Goal: Task Accomplishment & Management: Complete application form

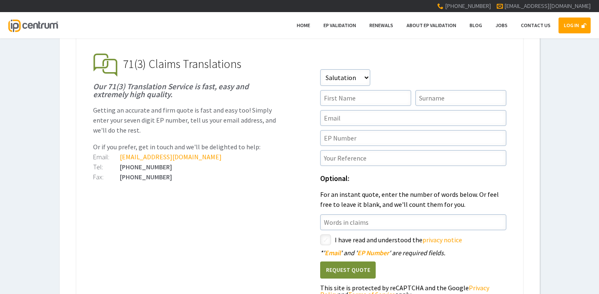
scroll to position [147, 0]
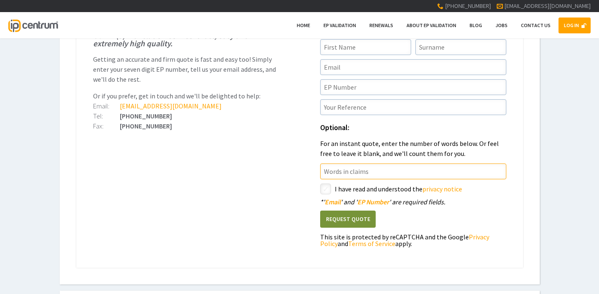
click at [386, 170] on input"] "text" at bounding box center [413, 172] width 186 height 16
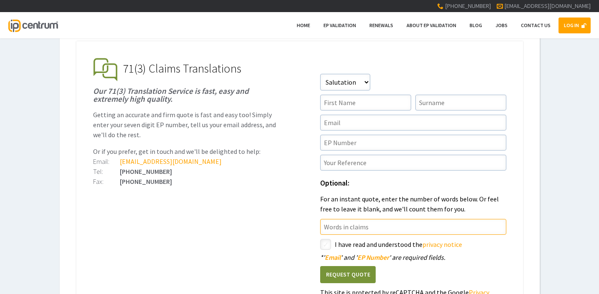
scroll to position [77, 0]
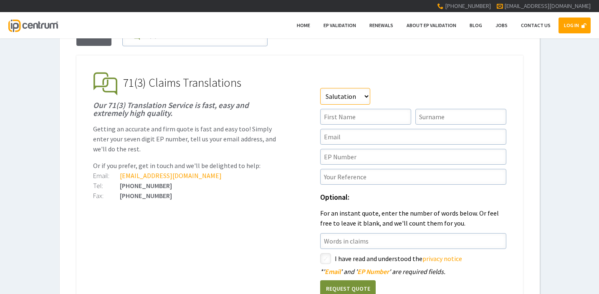
click at [368, 99] on select"] "Salutation Mr Mrs Miss Ms Dr [PERSON_NAME]" at bounding box center [345, 96] width 50 height 17
select select"] "Other"
click at [320, 88] on select"] "Salutation Mr Mrs Miss Ms Dr [PERSON_NAME]" at bounding box center [345, 96] width 50 height 17
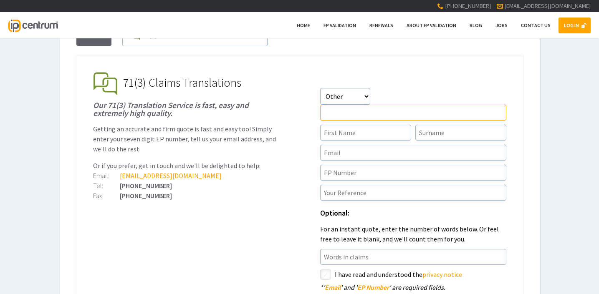
click at [357, 117] on input "text" at bounding box center [413, 113] width 186 height 16
type input "Professor"
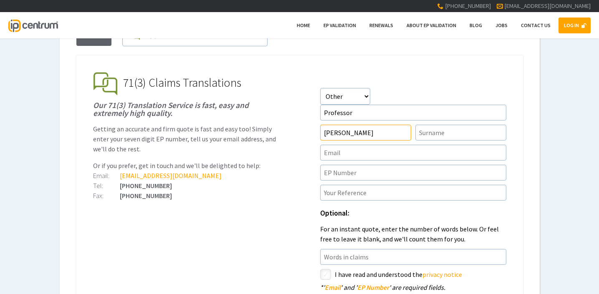
type input"] "[PERSON_NAME]"
type input"] "[EMAIL_ADDRESS][DOMAIN_NAME]"
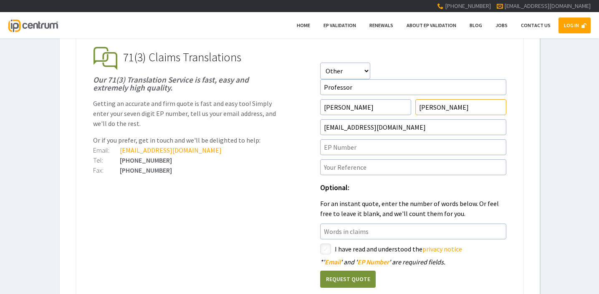
scroll to position [111, 0]
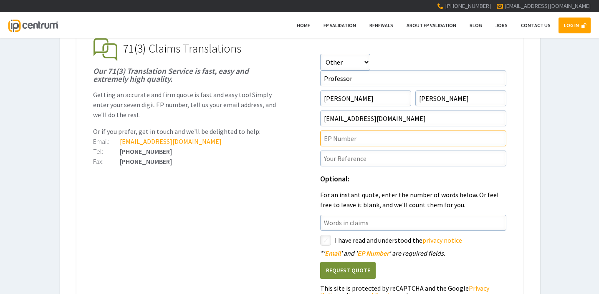
click at [413, 141] on input"] "text" at bounding box center [413, 139] width 186 height 16
paste input"] "EP3823049"
type input"] "EP3823049"
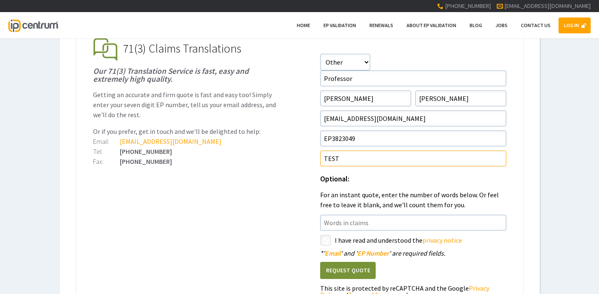
type input"] "TEST"
drag, startPoint x: 462, startPoint y: 101, endPoint x: 376, endPoint y: 99, distance: 86.1
click at [376, 99] on form "Salutation Salutation Mr Mrs Miss Ms Dr [PERSON_NAME] Professor First Name [PER…" at bounding box center [413, 178] width 186 height 249
type input"] "[PERSON_NAME]"
click at [355, 177] on h1 "Optional:" at bounding box center [413, 180] width 186 height 8
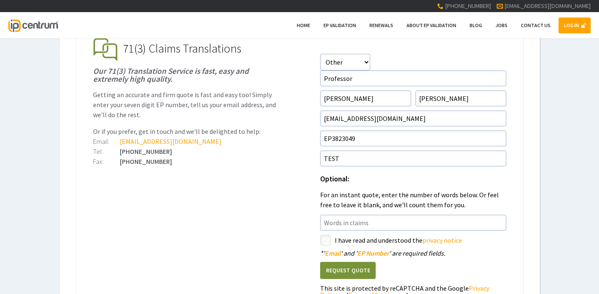
scroll to position [119, 0]
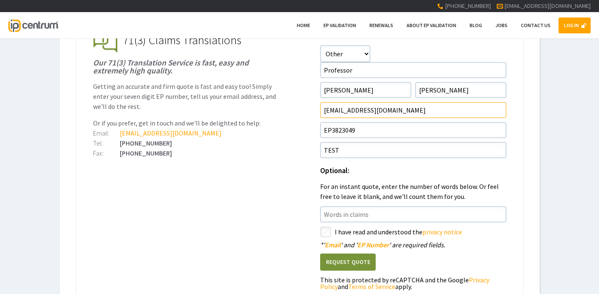
click at [342, 110] on input"] "[EMAIL_ADDRESS][DOMAIN_NAME]" at bounding box center [413, 110] width 186 height 16
type input"] "[EMAIL_ADDRESS][DOMAIN_NAME]"
click at [372, 205] on form "Salutation Salutation Mr Mrs Miss Ms Dr [PERSON_NAME] Professor First Name [PER…" at bounding box center [413, 169] width 186 height 249
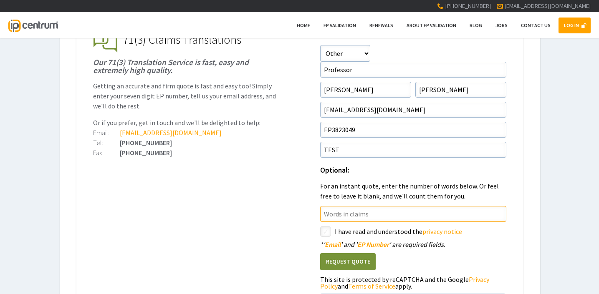
click at [372, 209] on input"] "text" at bounding box center [413, 214] width 186 height 16
type input"] "1"
type input"] "4"
type input"] "14000"
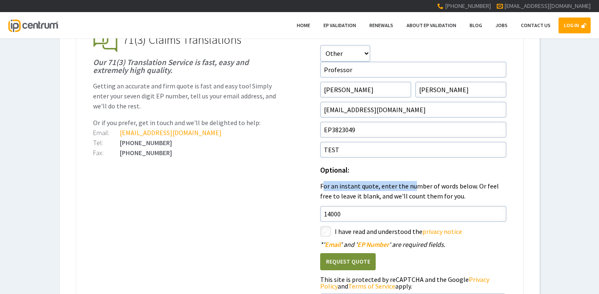
drag, startPoint x: 322, startPoint y: 185, endPoint x: 441, endPoint y: 185, distance: 118.6
click at [441, 185] on p "For an instant quote, enter the number of words below. Or feel free to leave it…" at bounding box center [413, 191] width 186 height 20
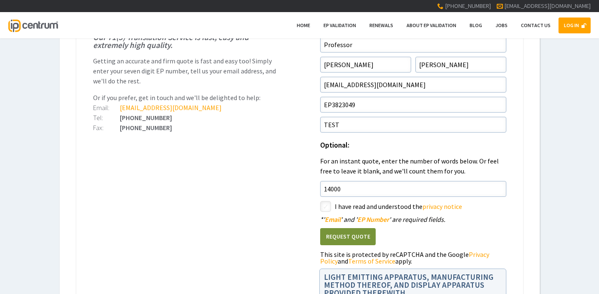
scroll to position [148, 0]
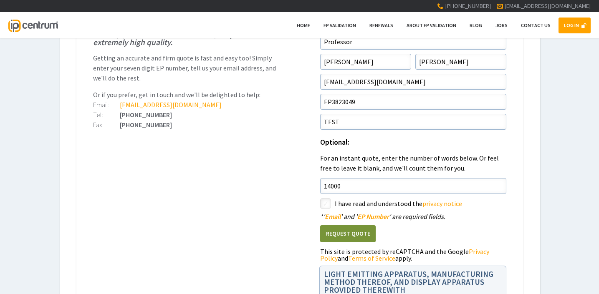
click at [324, 202] on input"] "checkbox" at bounding box center [327, 205] width 10 height 10
checkbox input"] "true"
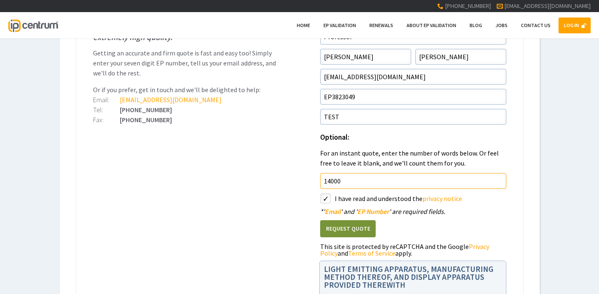
click at [349, 183] on input"] "14000" at bounding box center [413, 181] width 186 height 16
click at [341, 231] on button "Request Quote" at bounding box center [348, 229] width 56 height 17
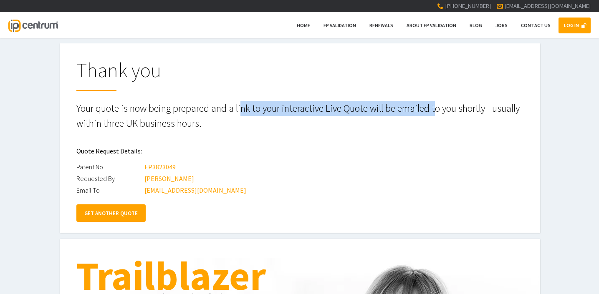
drag, startPoint x: 244, startPoint y: 109, endPoint x: 445, endPoint y: 114, distance: 201.0
click at [445, 114] on p "Your quote is now being prepared and a link to your interactive Live Quote will…" at bounding box center [299, 116] width 447 height 30
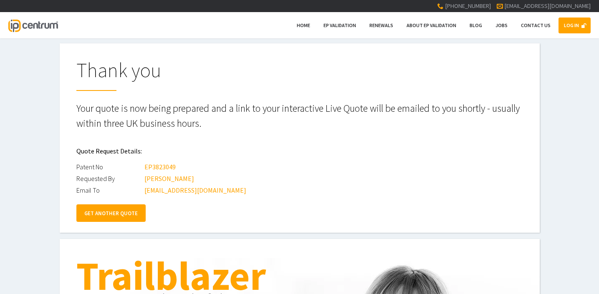
drag, startPoint x: 236, startPoint y: 117, endPoint x: 250, endPoint y: 118, distance: 14.3
click at [236, 117] on p "Your quote is now being prepared and a link to your interactive Live Quote will…" at bounding box center [299, 116] width 447 height 30
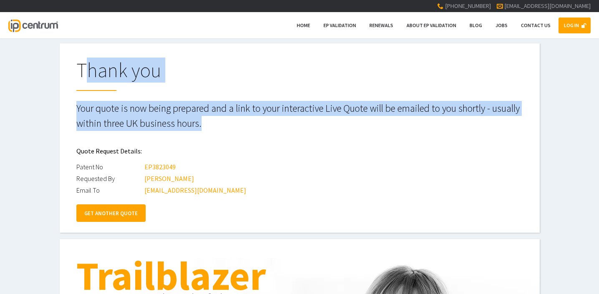
drag, startPoint x: 250, startPoint y: 118, endPoint x: 59, endPoint y: 71, distance: 196.4
click at [60, 71] on div "Thank you Your quote is now being prepared and a link to your interactive Live …" at bounding box center [300, 138] width 480 height 190
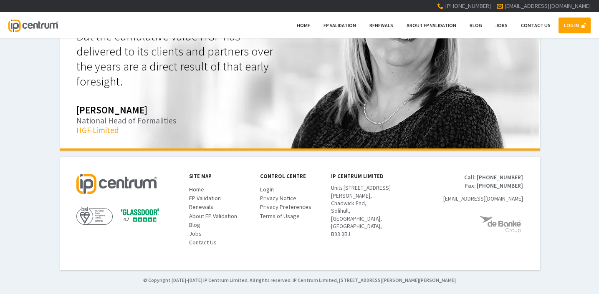
scroll to position [338, 0]
click at [121, 223] on img at bounding box center [140, 215] width 38 height 15
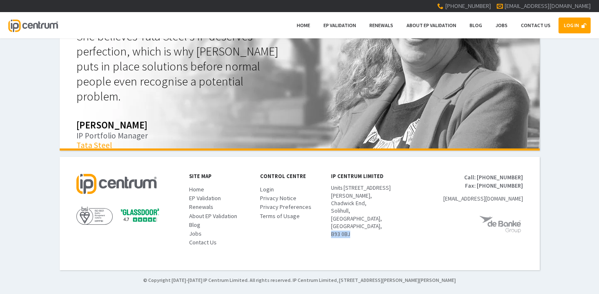
drag, startPoint x: 352, startPoint y: 207, endPoint x: 332, endPoint y: 206, distance: 20.5
click at [332, 206] on p "Units 9 & 10 Rosemary Court, Chadwick End, Solihull, West Midlands, UK, B93 0BJ" at bounding box center [367, 212] width 73 height 54
click at [337, 236] on div "Site Map Home EP Validation Renewals About EP Validation Blog Jobs Contact Us C…" at bounding box center [299, 214] width 447 height 80
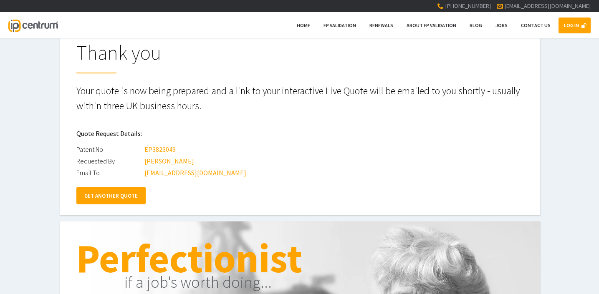
scroll to position [0, 0]
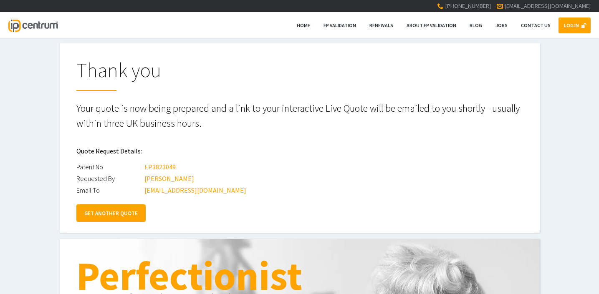
click at [575, 26] on link "LOG IN" at bounding box center [575, 26] width 32 height 16
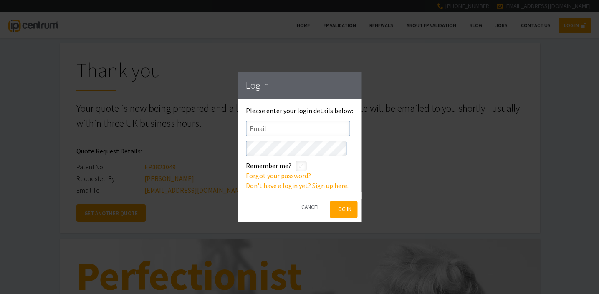
click at [306, 212] on button "Cancel" at bounding box center [311, 207] width 30 height 21
